Goal: Navigation & Orientation: Find specific page/section

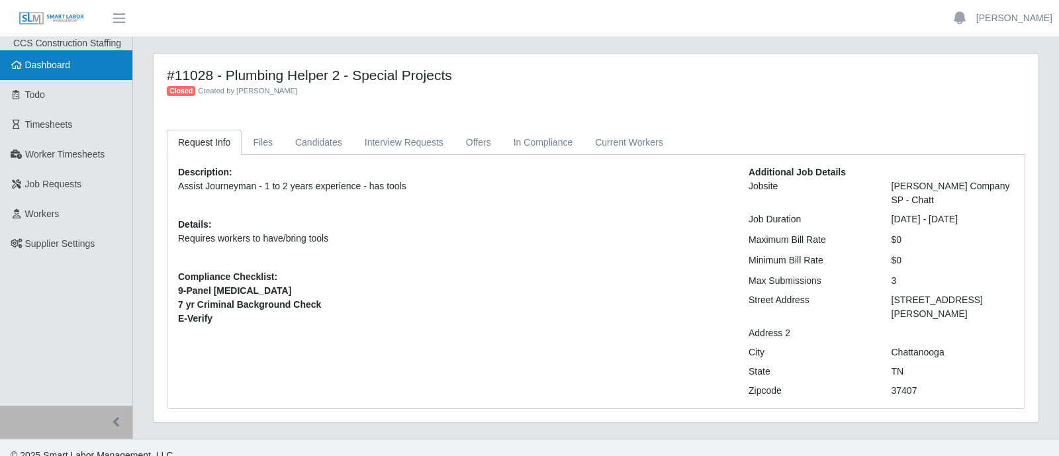
click at [74, 63] on link "Dashboard" at bounding box center [66, 65] width 132 height 30
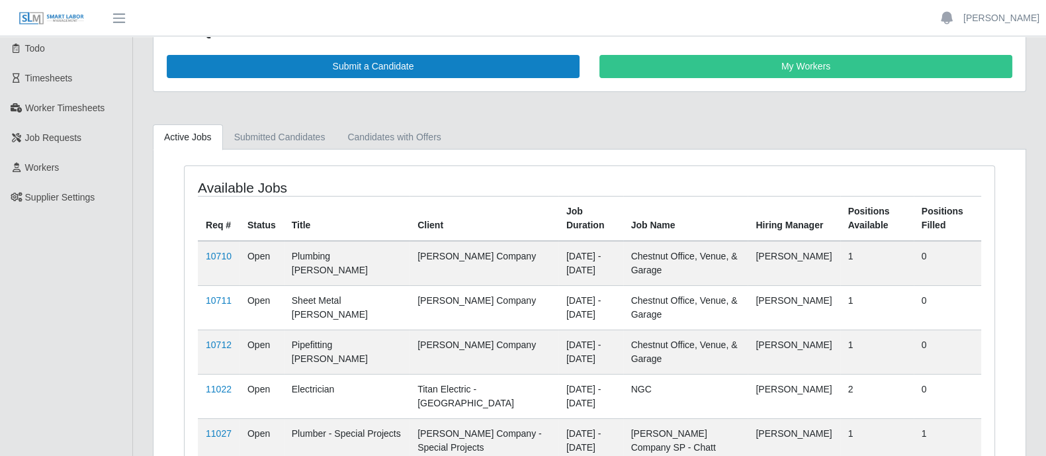
scroll to position [82, 0]
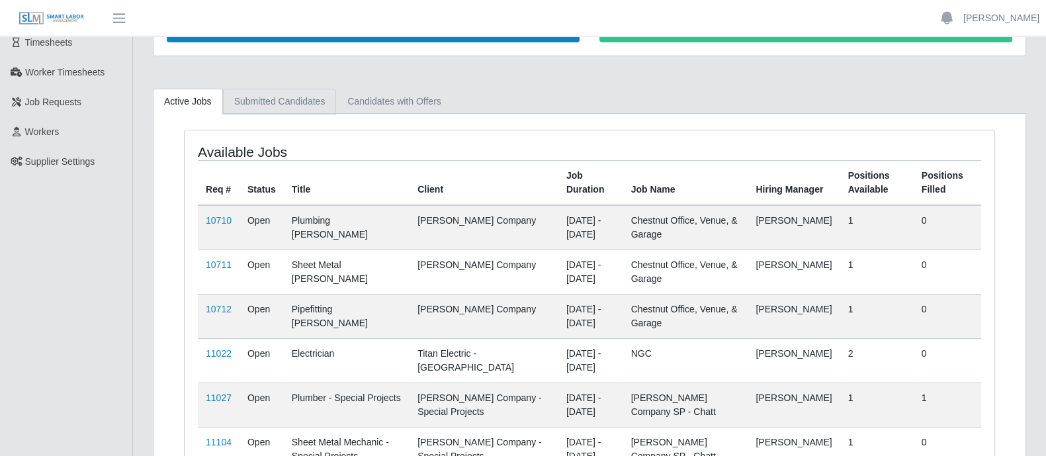
click at [285, 97] on link "Submitted Candidates" at bounding box center [280, 102] width 114 height 26
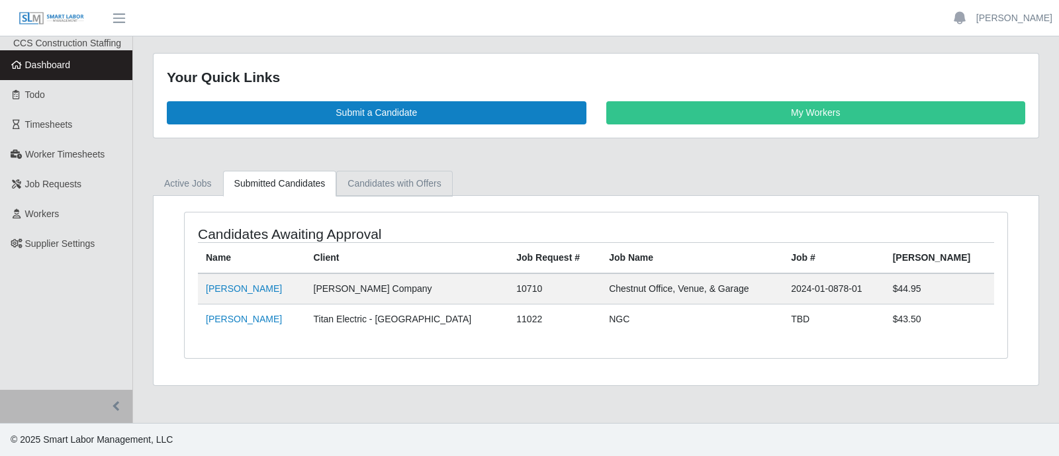
click at [395, 187] on link "Candidates with Offers" at bounding box center [394, 184] width 116 height 26
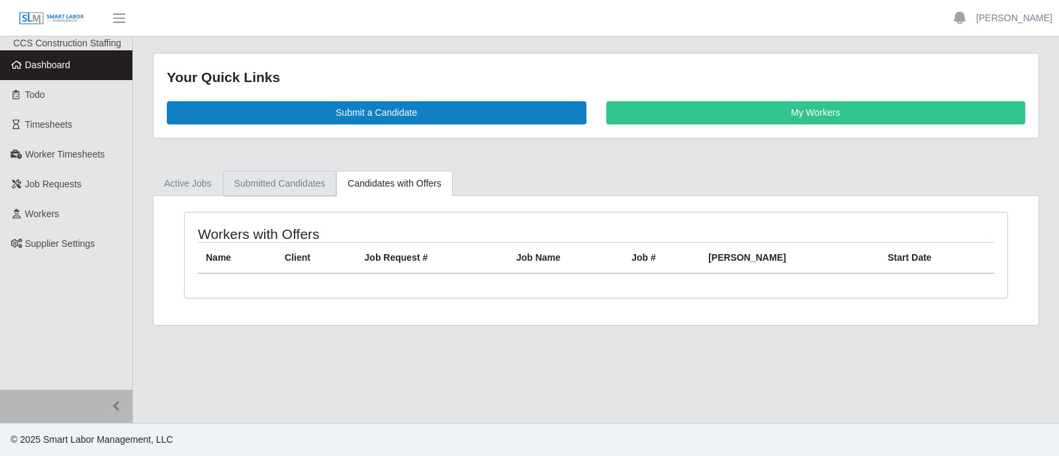
click at [297, 180] on link "Submitted Candidates" at bounding box center [280, 184] width 114 height 26
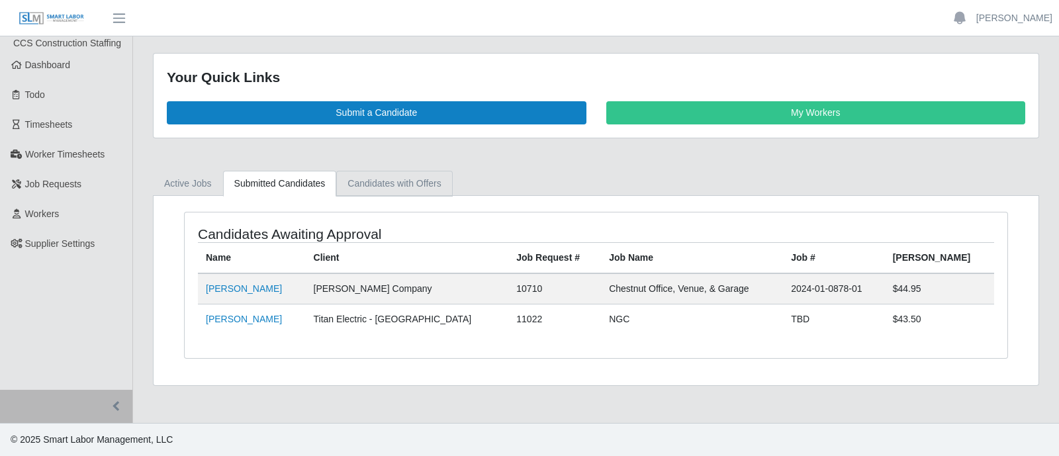
click at [391, 187] on link "Candidates with Offers" at bounding box center [394, 184] width 116 height 26
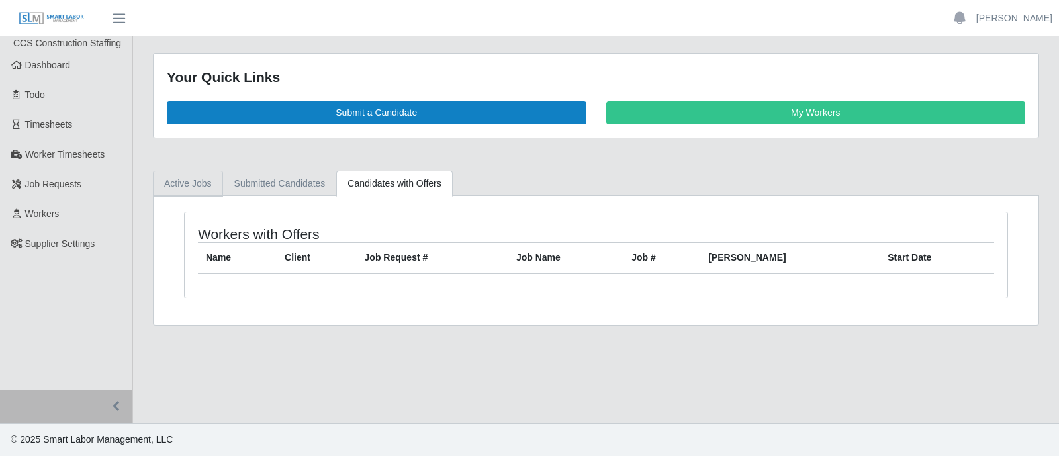
click at [192, 185] on link "Active Jobs" at bounding box center [188, 184] width 70 height 26
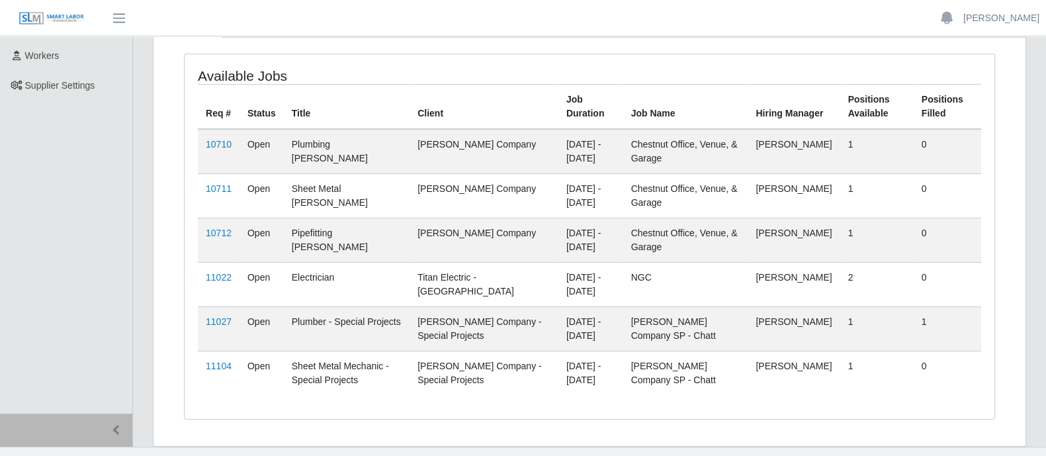
scroll to position [165, 0]
